Goal: Information Seeking & Learning: Learn about a topic

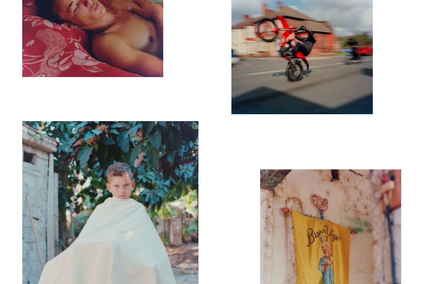
scroll to position [1565, 0]
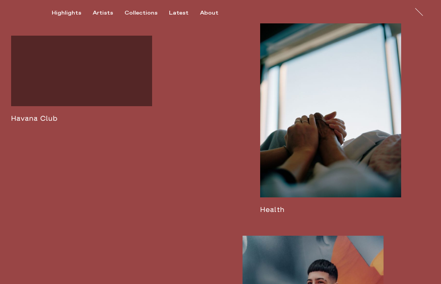
scroll to position [1098, 0]
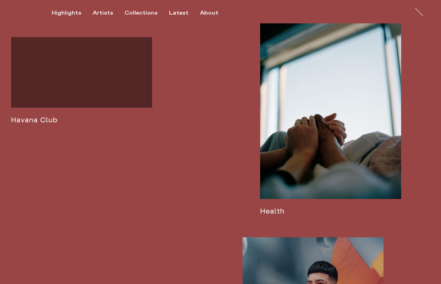
click at [292, 170] on link at bounding box center [330, 119] width 141 height 193
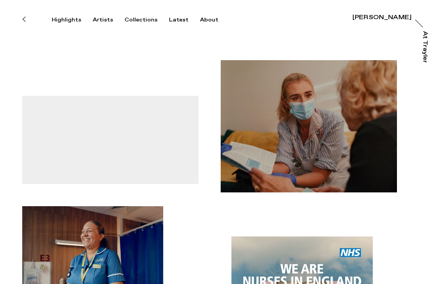
click at [23, 18] on icon at bounding box center [23, 19] width 3 height 6
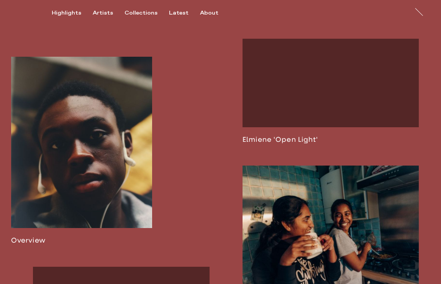
scroll to position [516, 0]
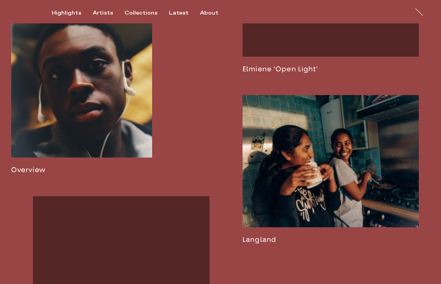
click at [292, 176] on link at bounding box center [330, 169] width 176 height 149
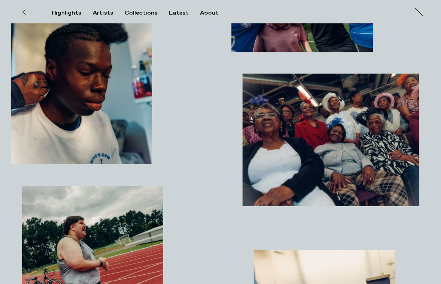
scroll to position [358, 0]
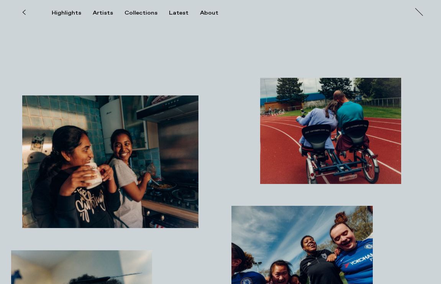
click at [27, 12] on button at bounding box center [23, 12] width 17 height 17
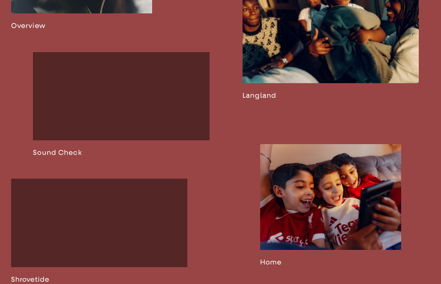
scroll to position [735, 0]
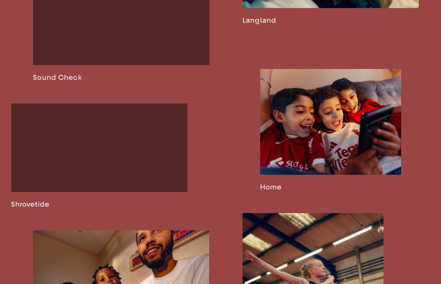
click at [140, 79] on link at bounding box center [121, 29] width 176 height 105
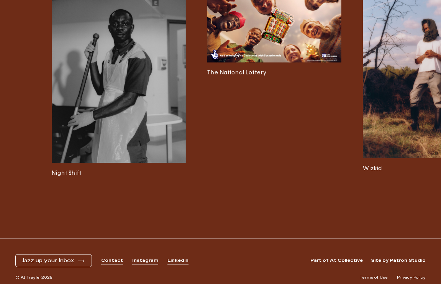
scroll to position [1646, 0]
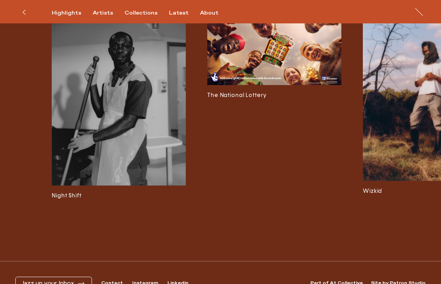
click at [149, 142] on img at bounding box center [119, 102] width 134 height 168
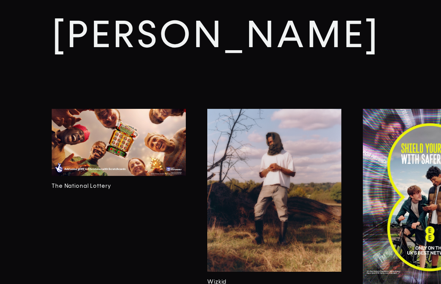
scroll to position [2010, 0]
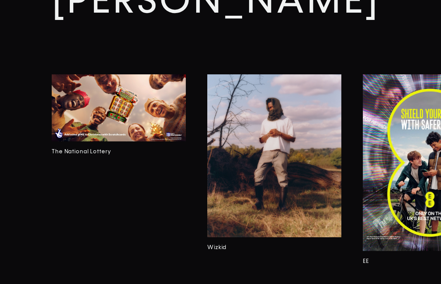
click at [255, 157] on img at bounding box center [274, 155] width 134 height 163
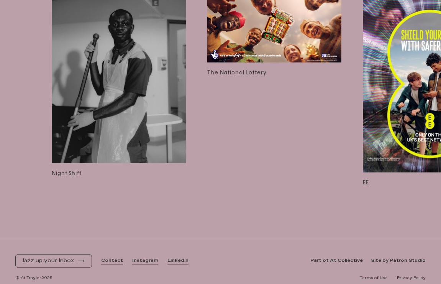
scroll to position [1143, 0]
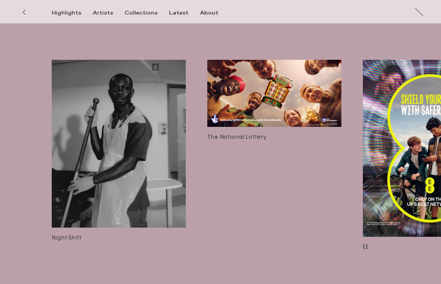
click at [272, 80] on img at bounding box center [274, 93] width 134 height 67
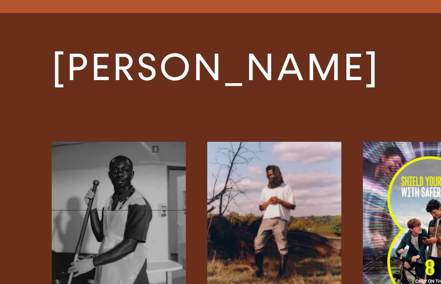
scroll to position [1219, 0]
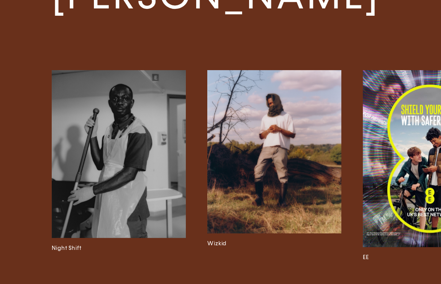
click at [385, 160] on img at bounding box center [429, 158] width 134 height 177
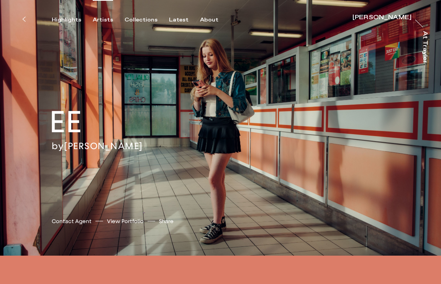
click at [102, 22] on div "Artists" at bounding box center [103, 19] width 20 height 7
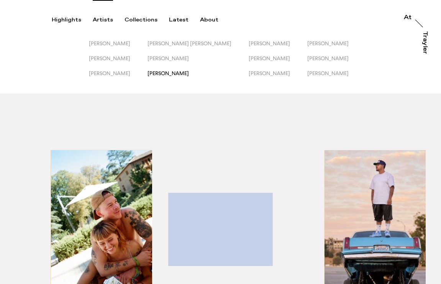
click at [178, 73] on span "[PERSON_NAME]" at bounding box center [167, 73] width 41 height 6
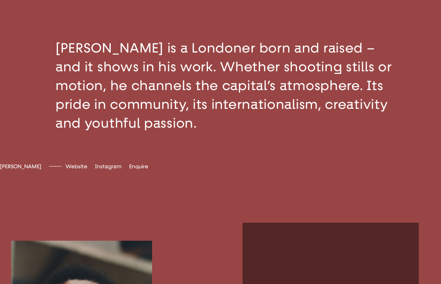
scroll to position [515, 0]
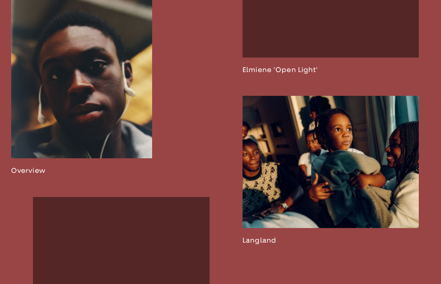
click at [100, 84] on link at bounding box center [81, 81] width 141 height 188
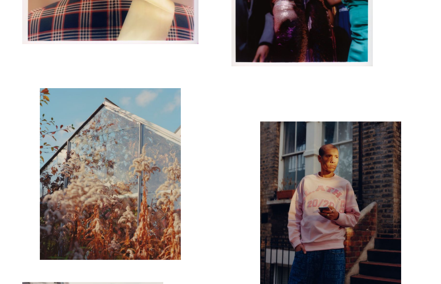
scroll to position [2460, 0]
